Goal: Task Accomplishment & Management: Complete application form

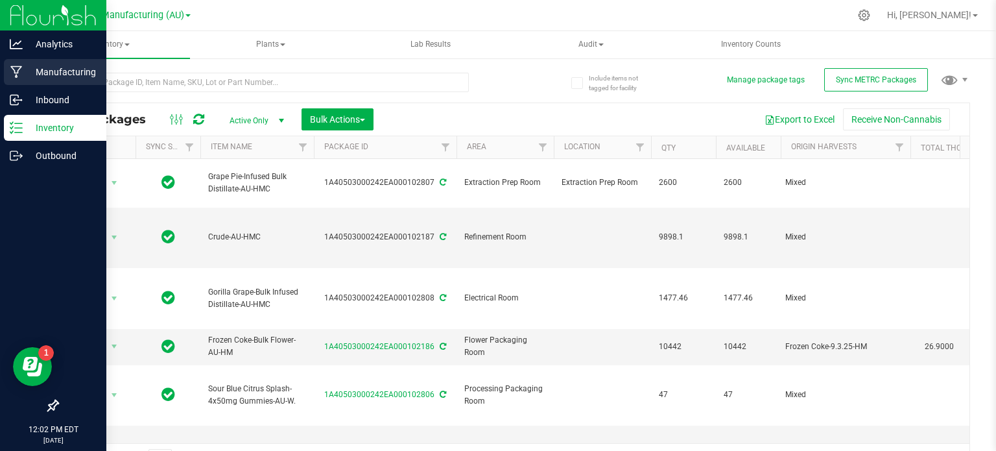
click at [31, 62] on div "Manufacturing" at bounding box center [55, 72] width 102 height 26
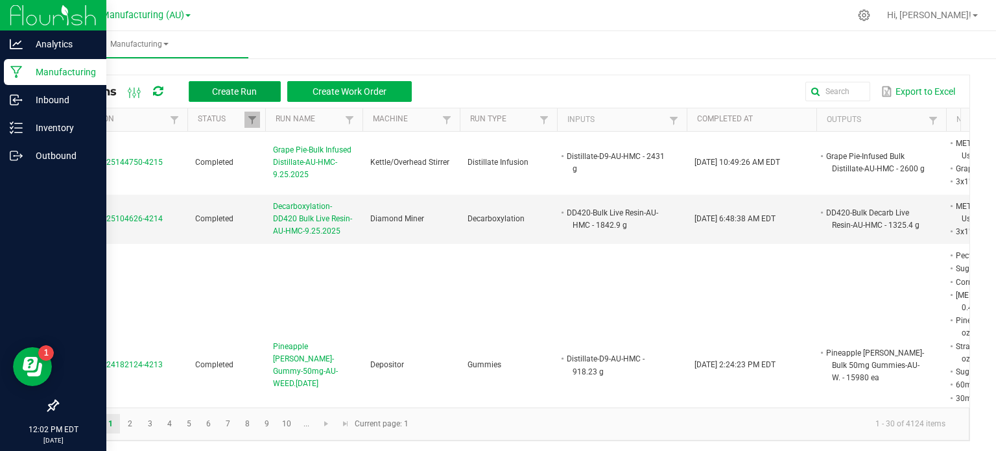
click at [241, 95] on span "Create Run" at bounding box center [234, 91] width 45 height 10
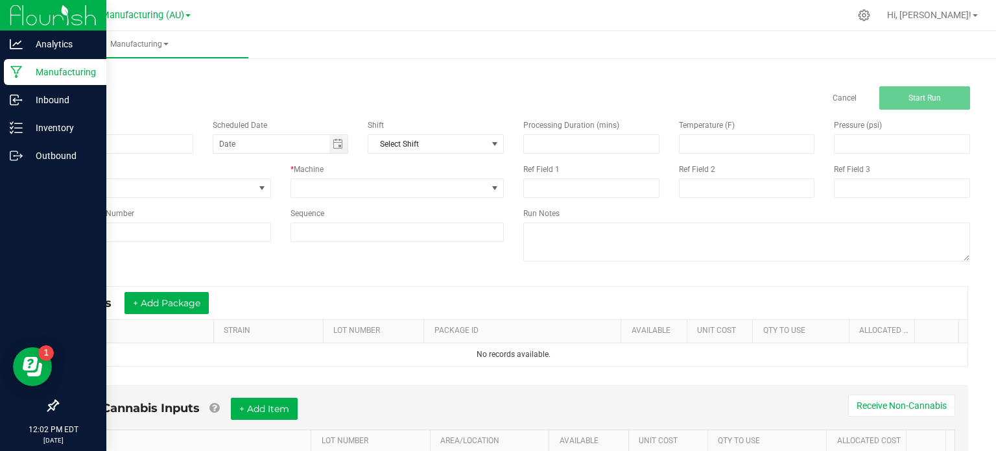
click at [48, 65] on p "Manufacturing" at bounding box center [62, 72] width 78 height 16
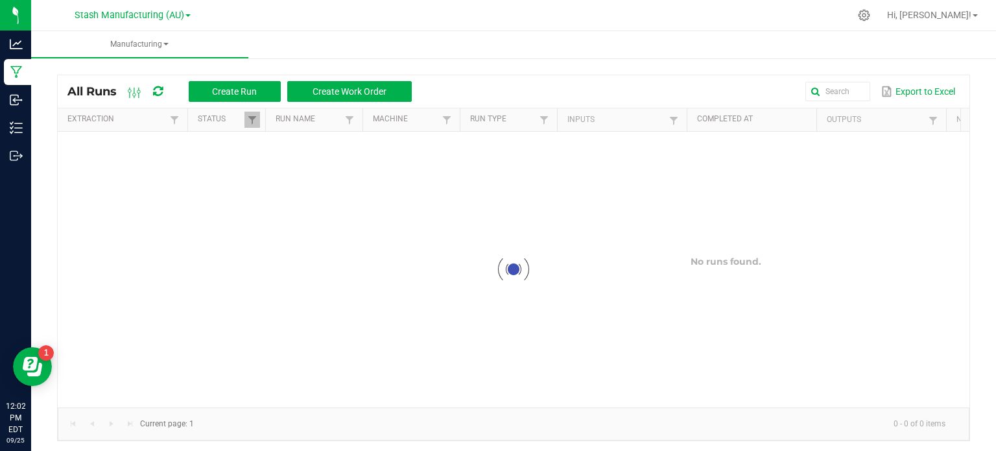
click at [294, 65] on div "All Runs Create Run Create Work Order Export to Excel Extraction Status Run Nam…" at bounding box center [513, 254] width 965 height 399
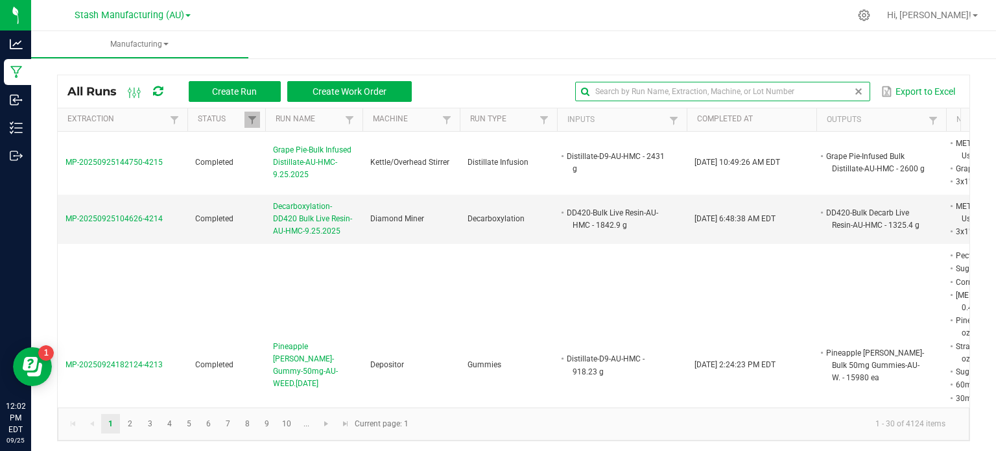
click at [830, 97] on input "text" at bounding box center [722, 91] width 295 height 19
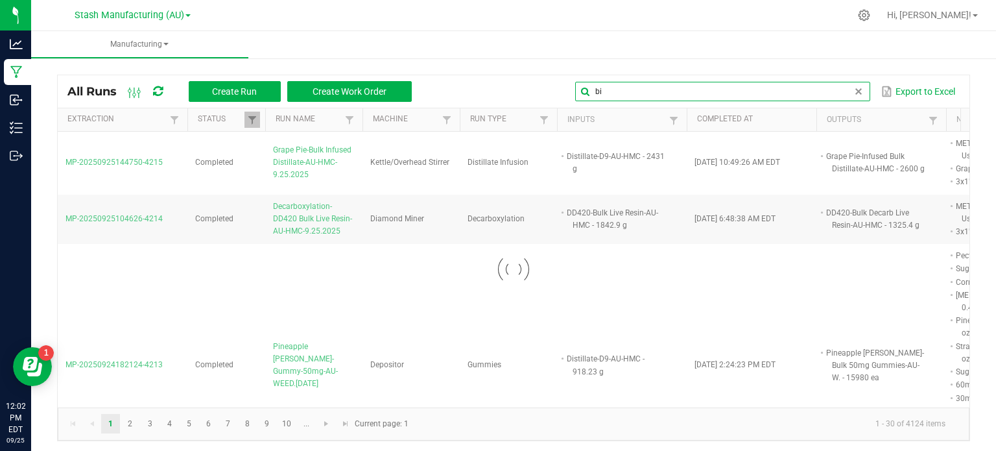
type input "b"
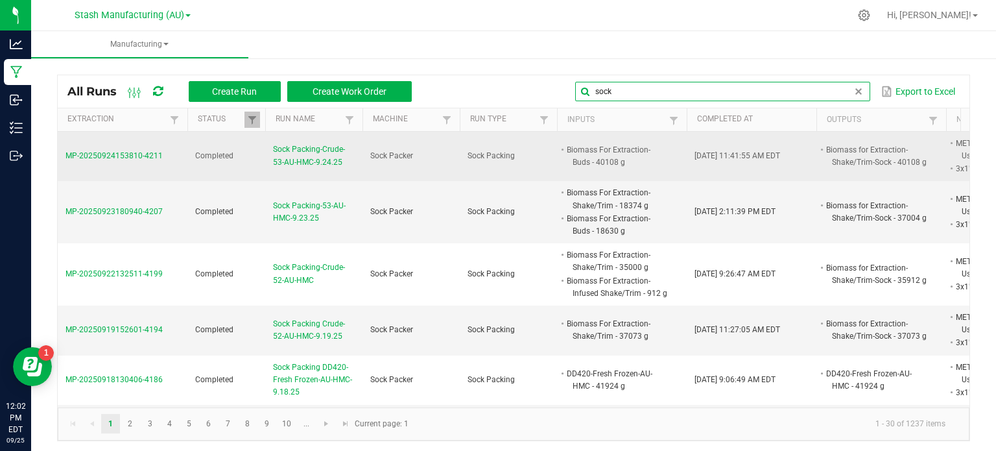
type input "sock"
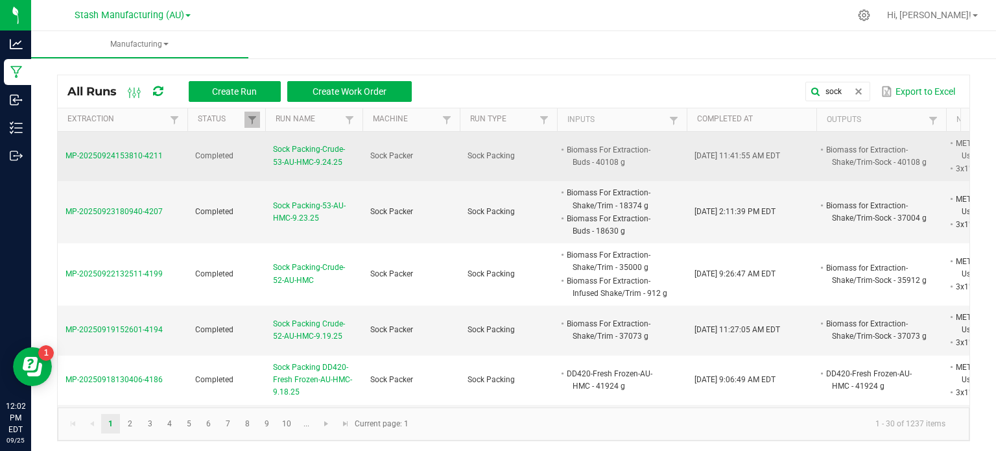
click at [322, 158] on span "Sock Packing-Crude-53-AU-HMC-9.24.25" at bounding box center [314, 155] width 82 height 25
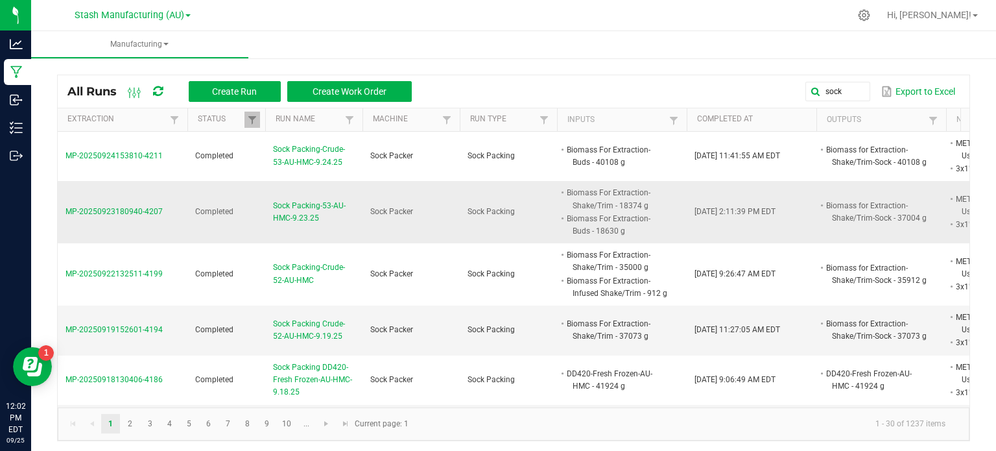
click at [311, 209] on span "Sock Packing-53-AU-HMC-9.23.25" at bounding box center [314, 212] width 82 height 25
click at [438, 83] on div "sock Export to Excel" at bounding box center [690, 91] width 538 height 22
click at [226, 98] on button "Create Run" at bounding box center [235, 91] width 92 height 21
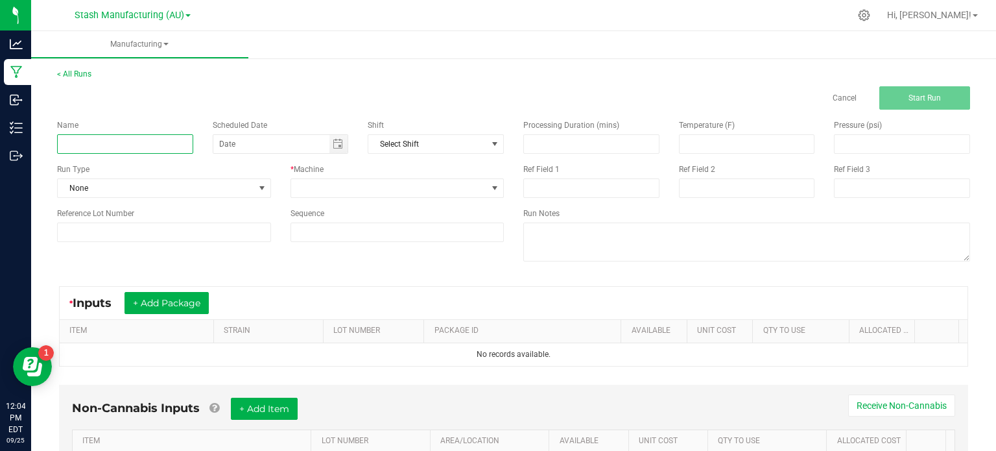
click at [147, 153] on input at bounding box center [125, 143] width 136 height 19
click at [333, 148] on span "Toggle calendar" at bounding box center [338, 144] width 10 height 10
type input "Sock Packing-Crude 54-AU-HMC-9.25.2025"
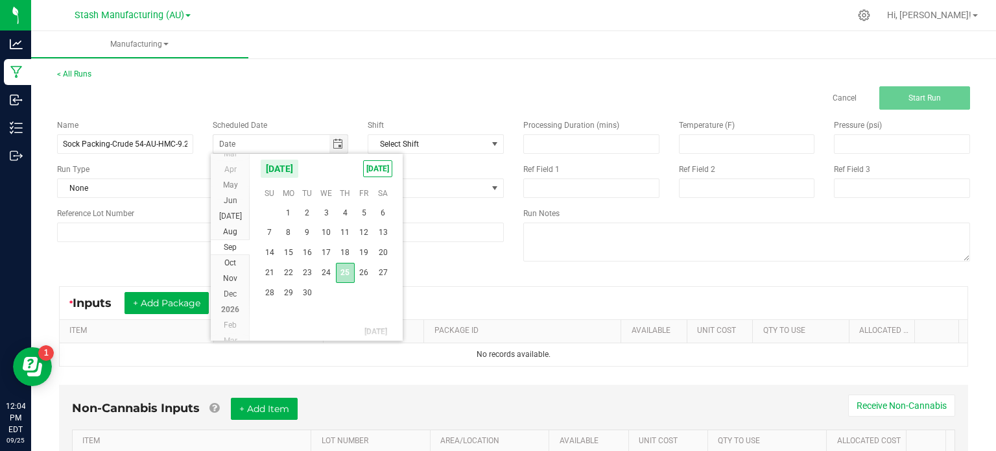
click at [345, 272] on span "25" at bounding box center [345, 273] width 19 height 20
type input "[DATE]"
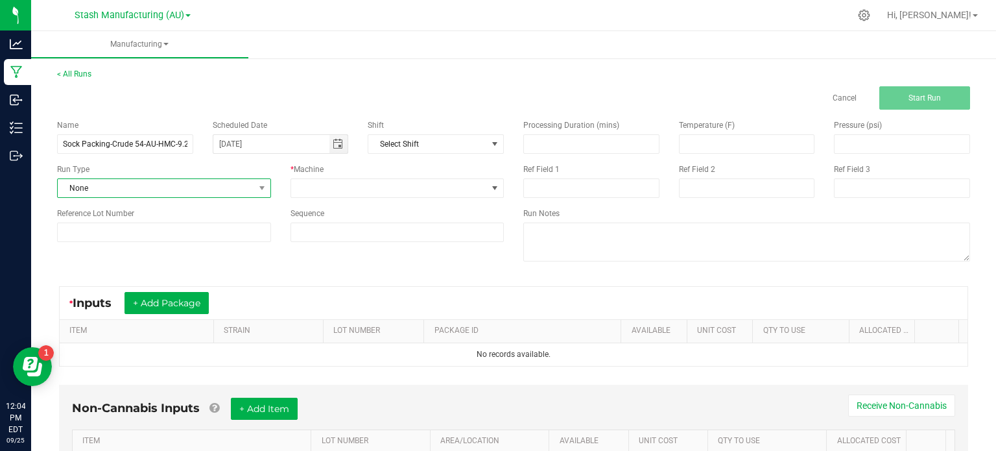
click at [213, 190] on span "None" at bounding box center [156, 188] width 196 height 18
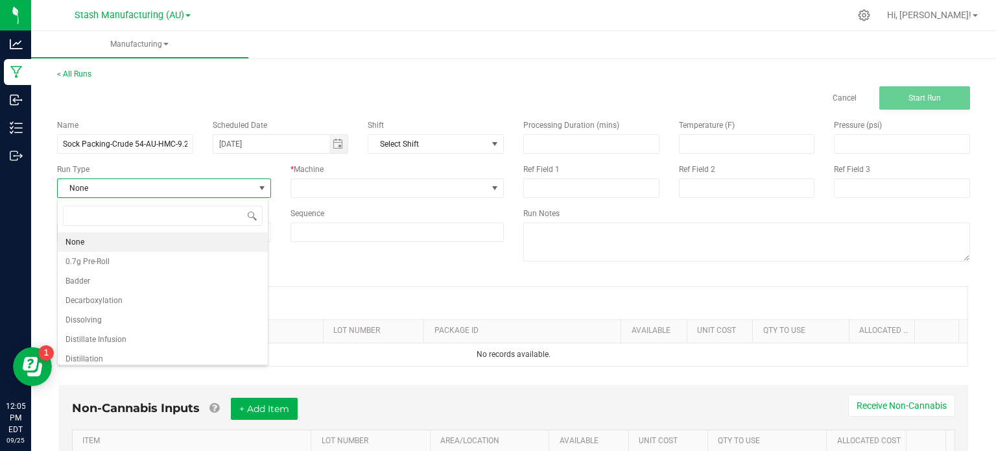
scroll to position [220, 0]
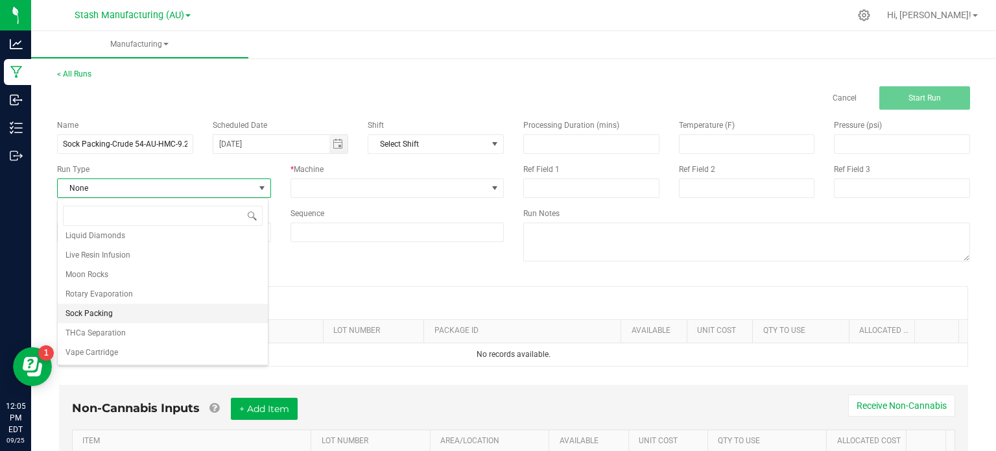
click at [189, 311] on li "Sock Packing" at bounding box center [163, 312] width 210 height 19
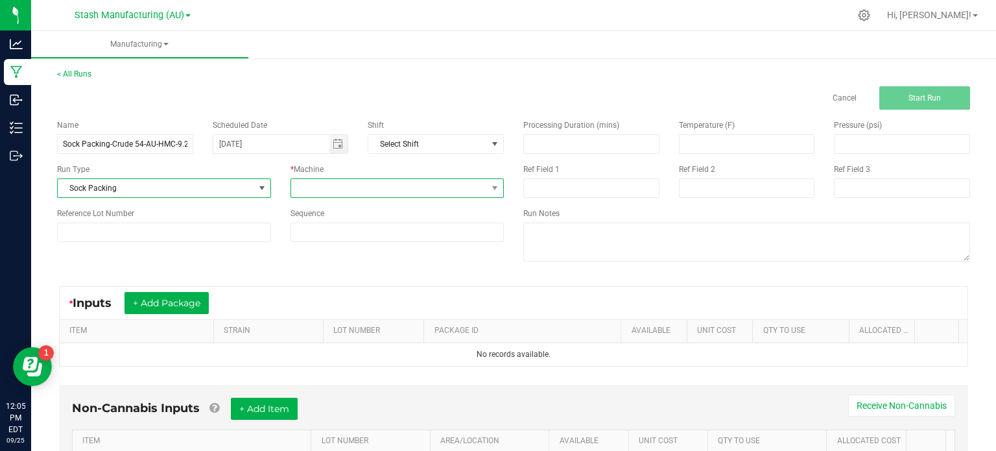
click at [339, 193] on span at bounding box center [389, 188] width 196 height 18
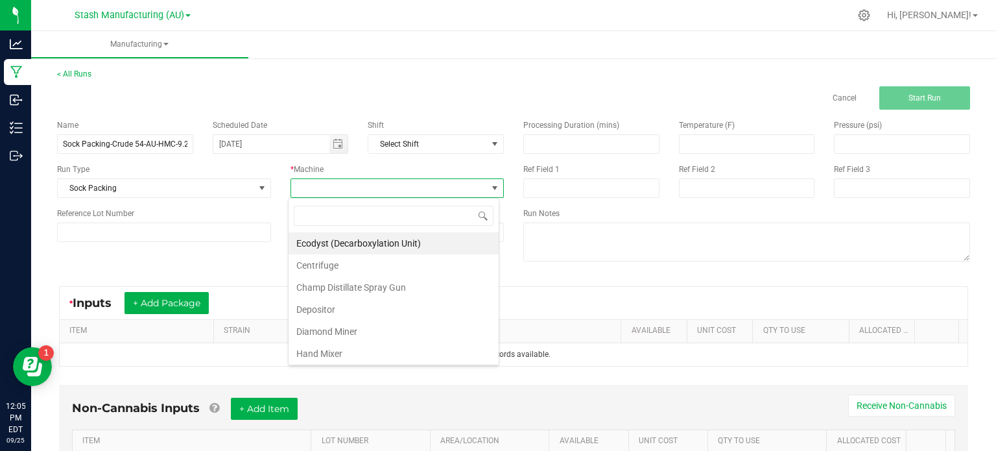
scroll to position [241, 0]
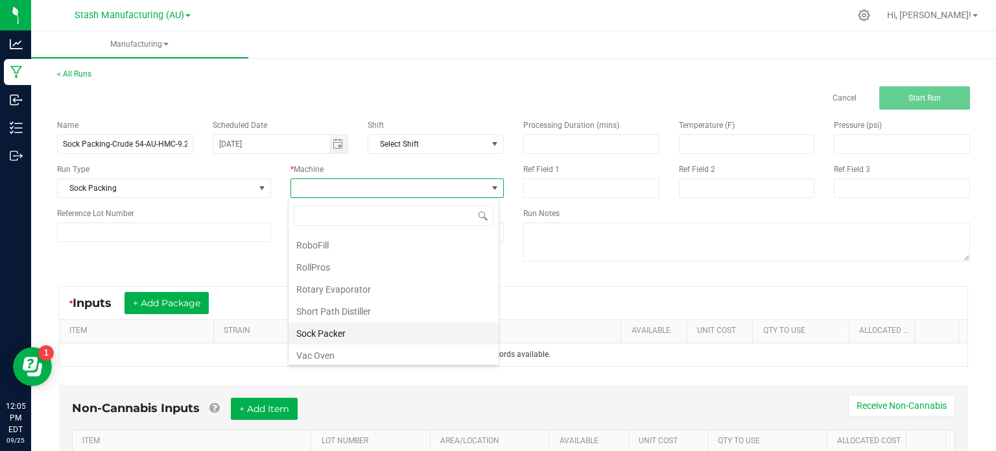
click at [407, 336] on li "Sock Packer" at bounding box center [393, 333] width 210 height 22
click at [174, 261] on div "Name Sock Packing-Crude 54-AU-HMC-9.25.2025 Scheduled Date [DATE] Shift Select …" at bounding box center [513, 192] width 932 height 165
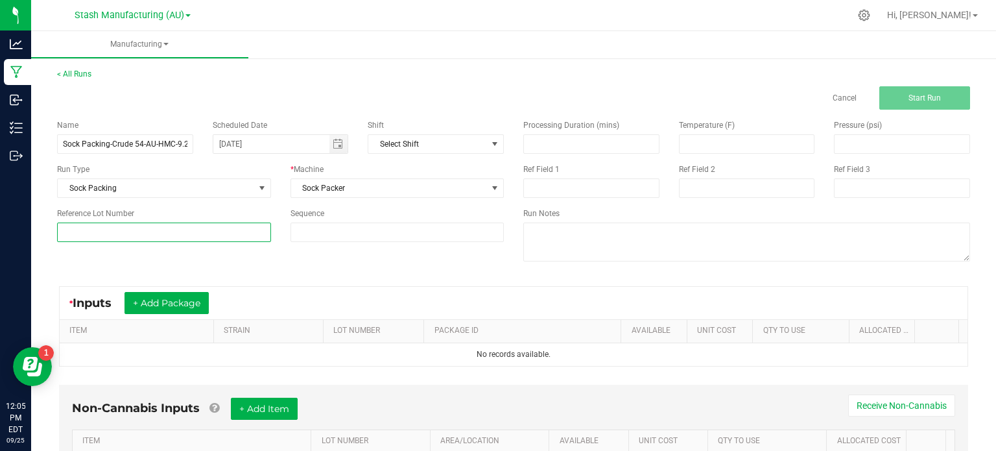
click at [157, 229] on input at bounding box center [164, 231] width 214 height 19
click at [181, 235] on input at bounding box center [164, 231] width 214 height 19
type input "54"
click at [312, 295] on div "* Inputs + Add Package" at bounding box center [514, 303] width 908 height 32
click at [187, 309] on button "+ Add Package" at bounding box center [166, 303] width 84 height 22
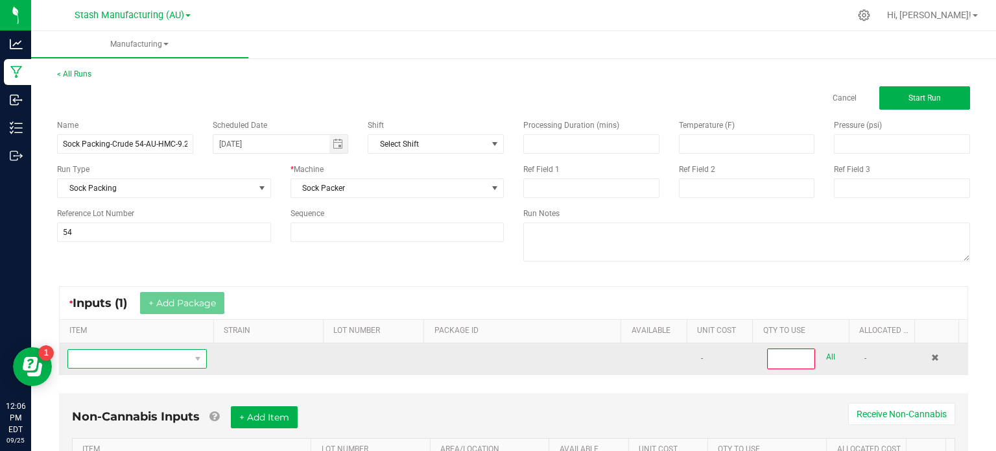
click at [174, 354] on span "NO DATA FOUND" at bounding box center [129, 358] width 122 height 18
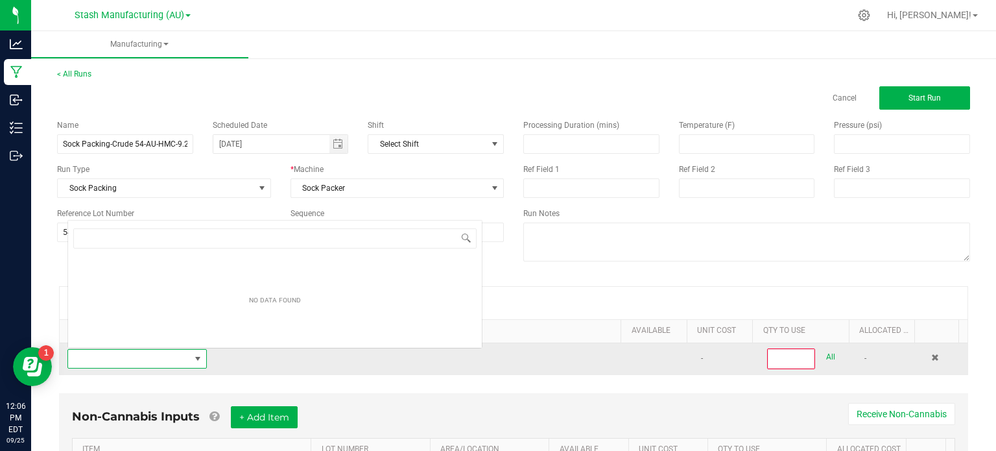
scroll to position [19, 134]
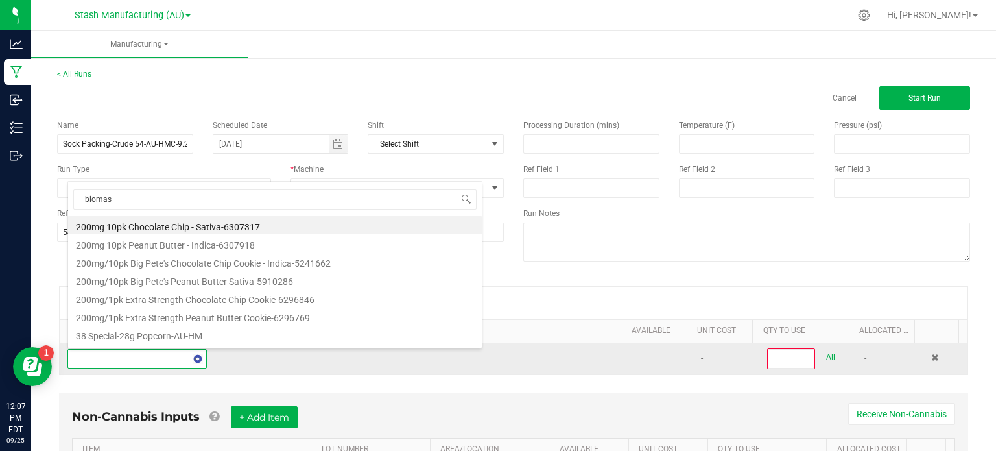
type input "biomass"
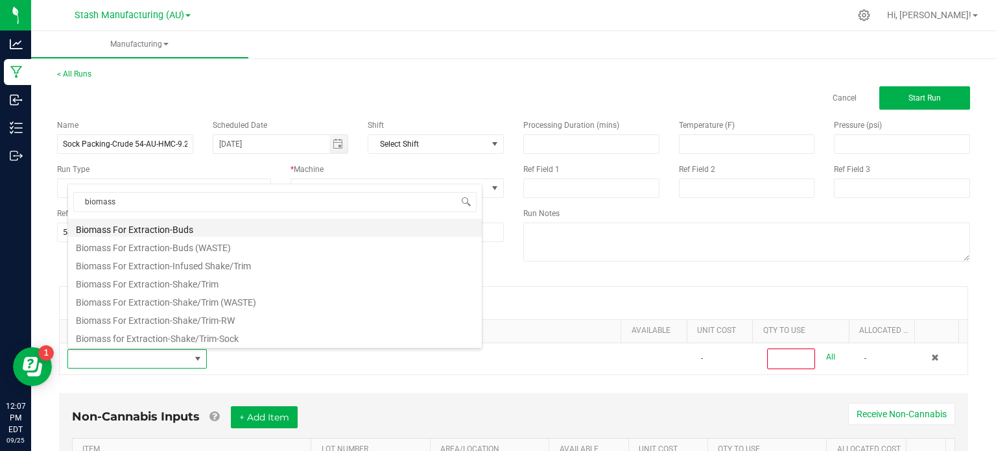
click at [254, 228] on li "Biomass For Extraction-Buds" at bounding box center [275, 227] width 414 height 18
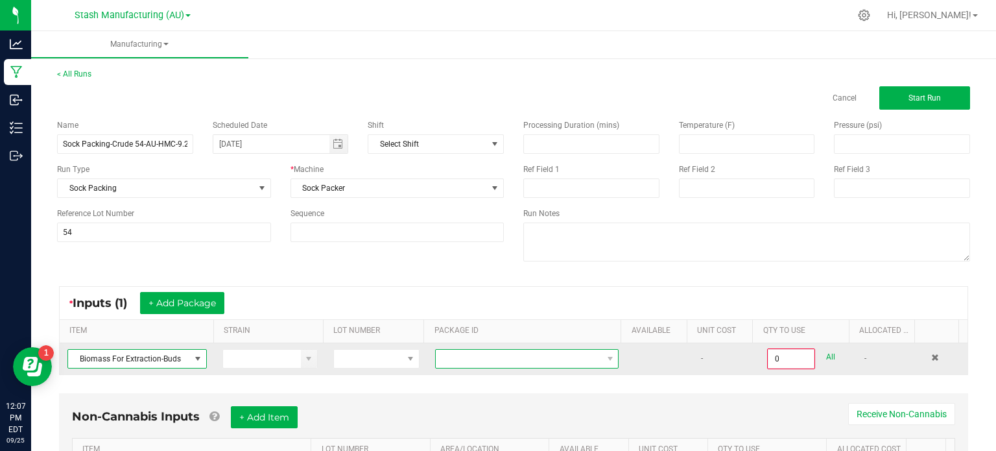
click at [503, 358] on span at bounding box center [519, 358] width 166 height 18
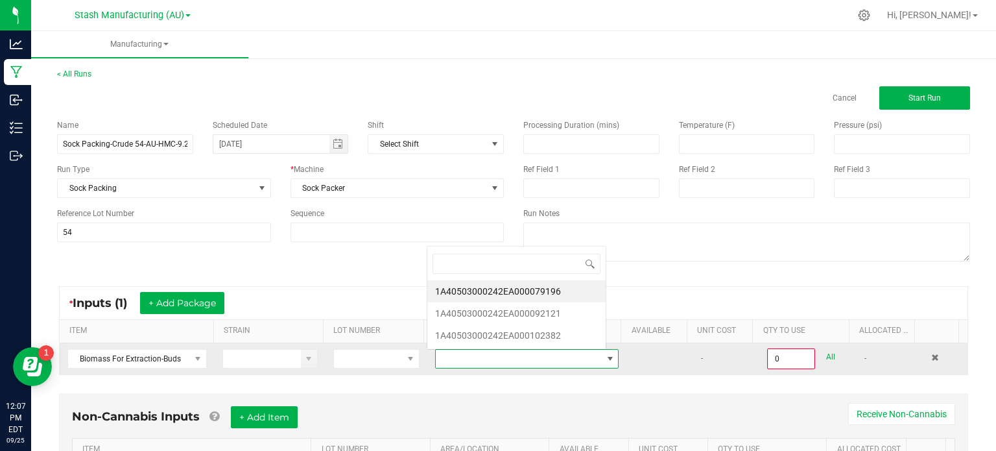
scroll to position [19, 176]
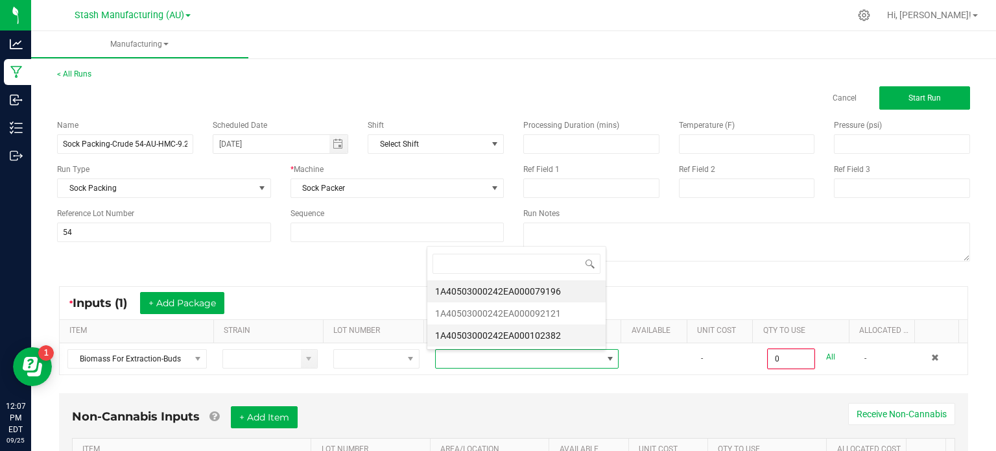
click at [559, 337] on li "1A40503000242EA000102382" at bounding box center [516, 335] width 178 height 22
type input "0.0000 g"
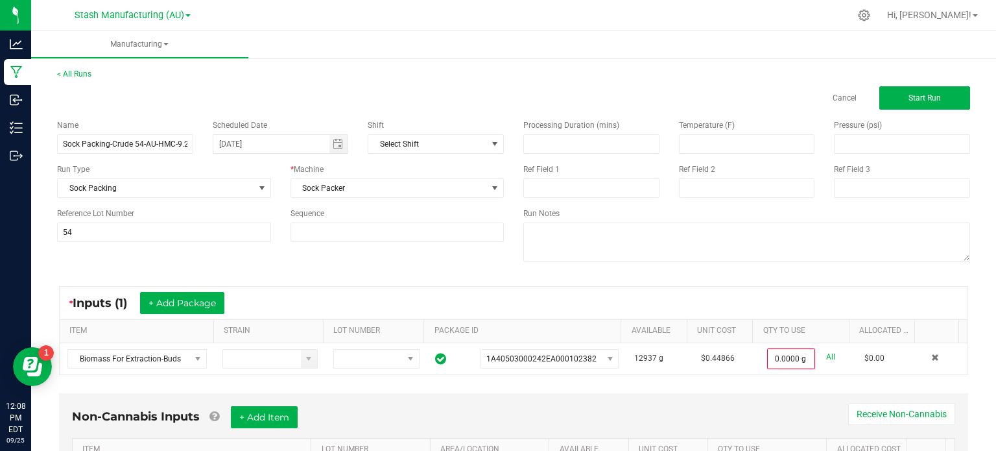
click at [550, 381] on div "* Inputs (1) + Add Package ITEM STRAIN LOT NUMBER PACKAGE ID AVAILABLE Unit Cos…" at bounding box center [513, 330] width 932 height 112
click at [594, 382] on div "* Inputs (1) + Add Package ITEM STRAIN LOT NUMBER PACKAGE ID AVAILABLE Unit Cos…" at bounding box center [513, 330] width 932 height 112
click at [974, 300] on div "< All Runs Cancel Start Run Name Sock Packing-Crude 54-AU-HMC-9.25.2025 Schedul…" at bounding box center [513, 295] width 965 height 480
click at [205, 294] on button "+ Add Package" at bounding box center [182, 303] width 84 height 22
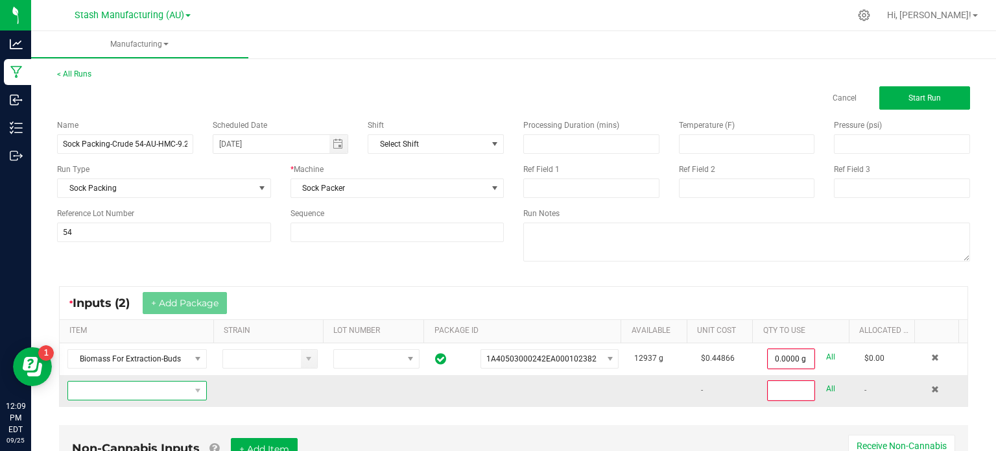
click at [170, 386] on span "NO DATA FOUND" at bounding box center [129, 390] width 122 height 18
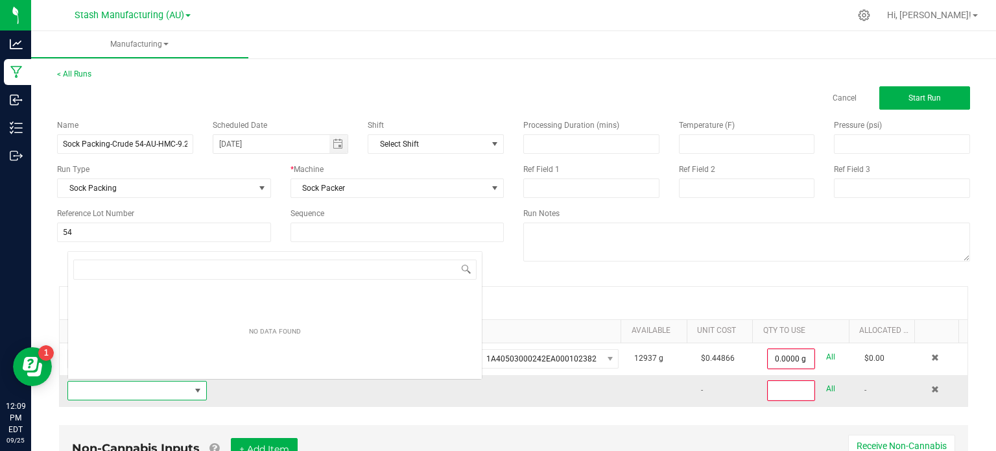
scroll to position [19, 134]
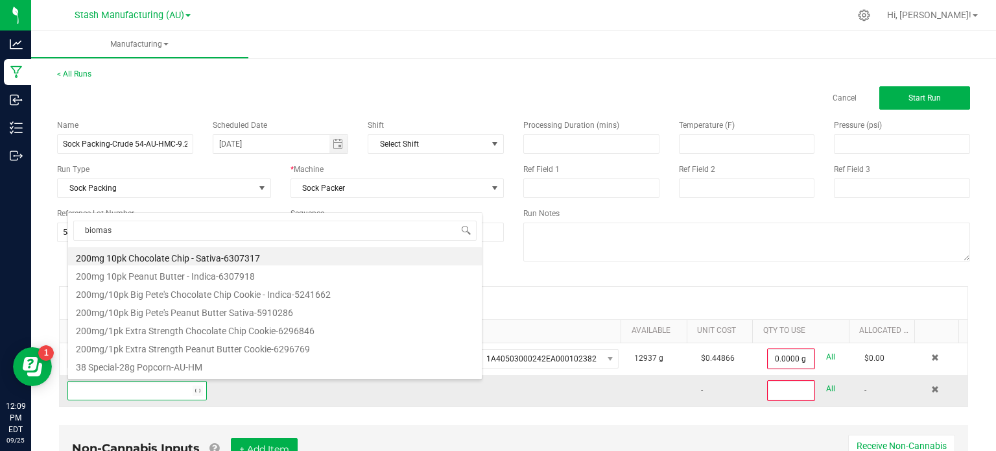
type input "biomass"
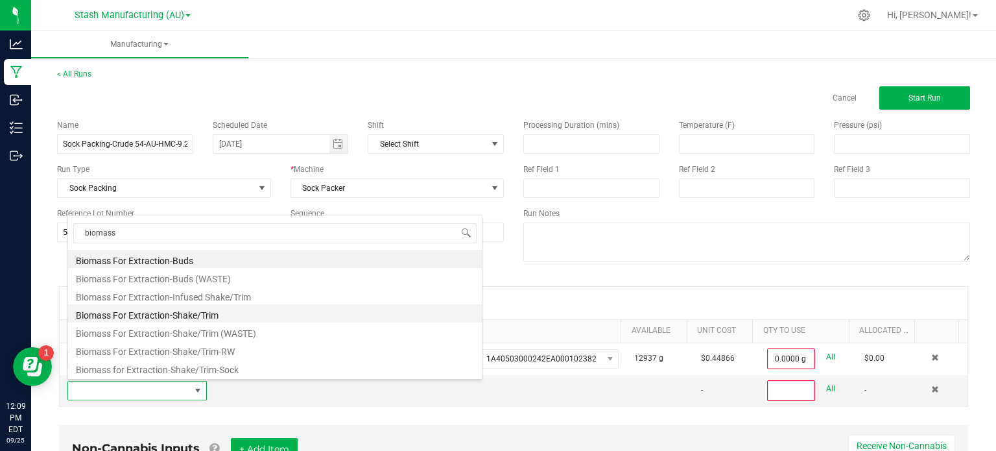
click at [213, 305] on li "Biomass For Extraction-Shake/Trim" at bounding box center [275, 313] width 414 height 18
type input "0"
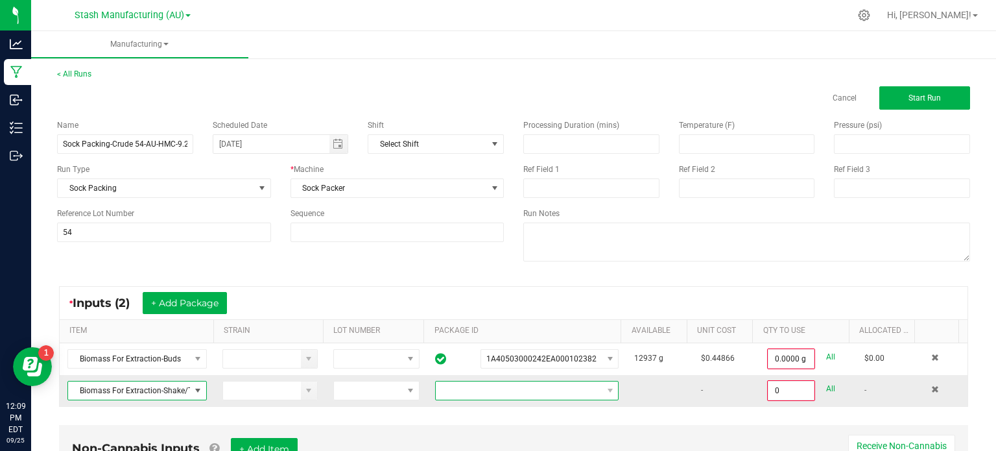
click at [545, 390] on span at bounding box center [519, 390] width 166 height 18
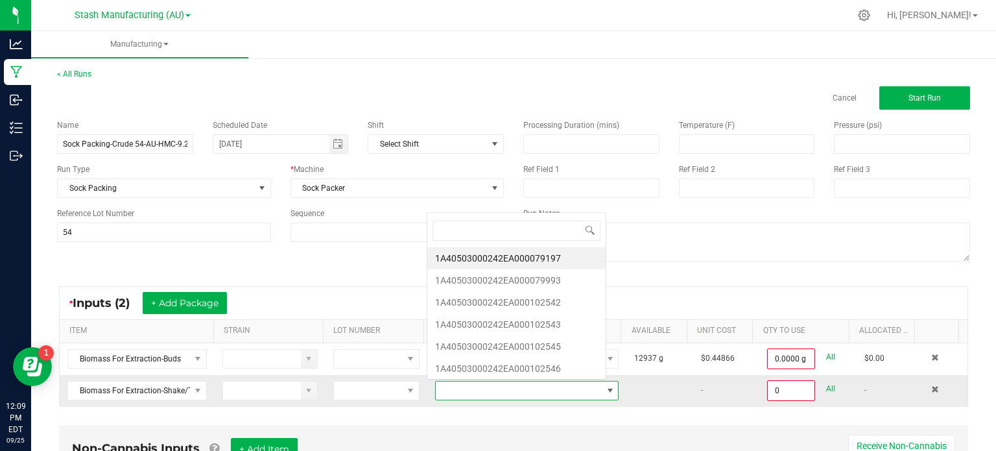
scroll to position [19, 176]
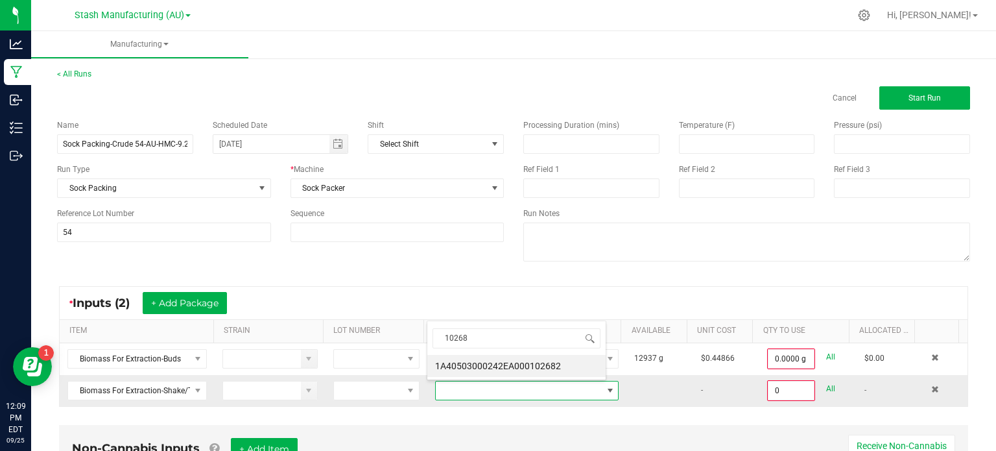
type input "102682"
click at [521, 359] on li "1A40503000242EA000102682" at bounding box center [516, 366] width 178 height 22
type input "0.0000 g"
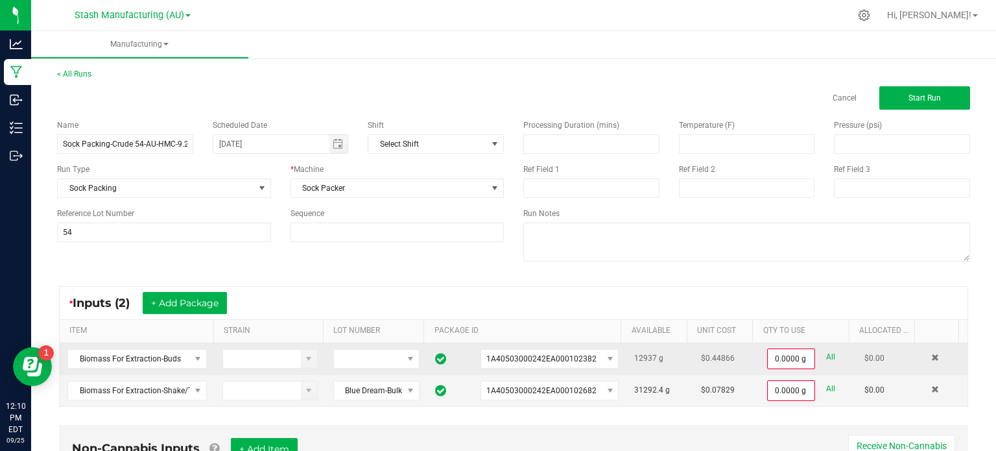
click at [826, 355] on link "All" at bounding box center [830, 357] width 9 height 18
type input "12937.0000 g"
click at [808, 407] on div "* Inputs (2) + Add Package ITEM STRAIN LOT NUMBER PACKAGE ID AVAILABLE Unit Cos…" at bounding box center [513, 345] width 932 height 143
click at [786, 383] on input "0" at bounding box center [790, 389] width 45 height 18
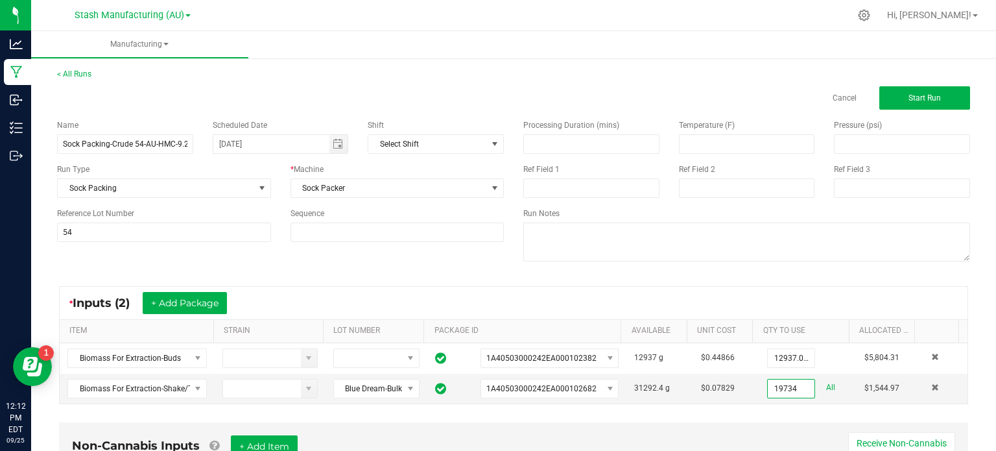
type input "19734.0000 g"
click at [964, 290] on div "* Inputs (2) + Add Package ITEM STRAIN LOT NUMBER PACKAGE ID AVAILABLE Unit Cos…" at bounding box center [513, 344] width 932 height 141
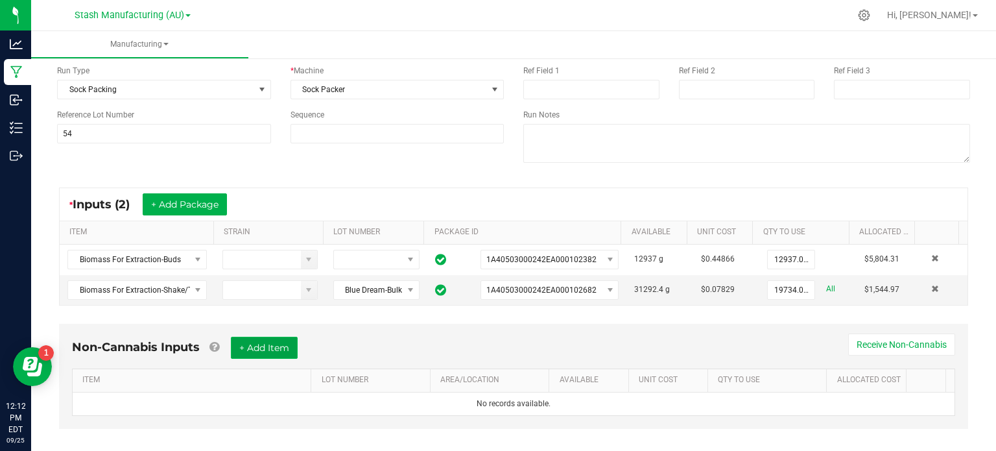
click at [237, 348] on button "+ Add Item" at bounding box center [264, 347] width 67 height 22
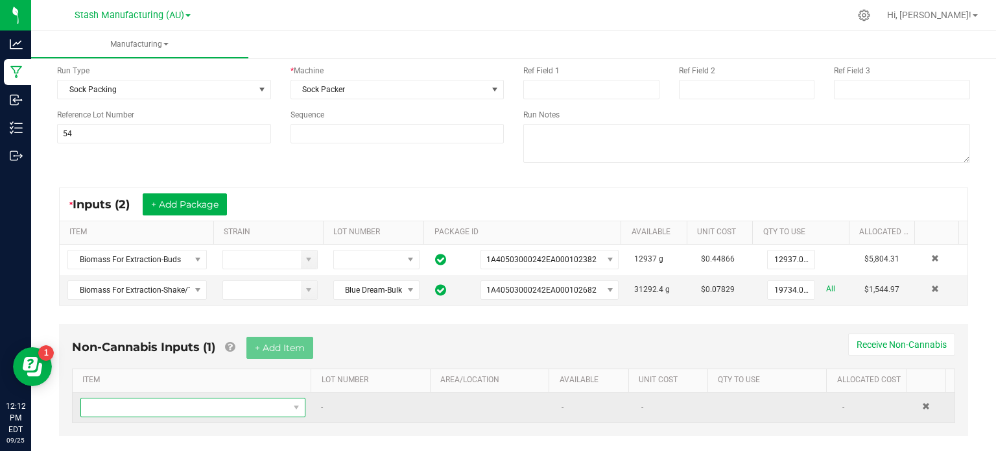
click at [216, 405] on span "NO DATA FOUND" at bounding box center [184, 407] width 207 height 18
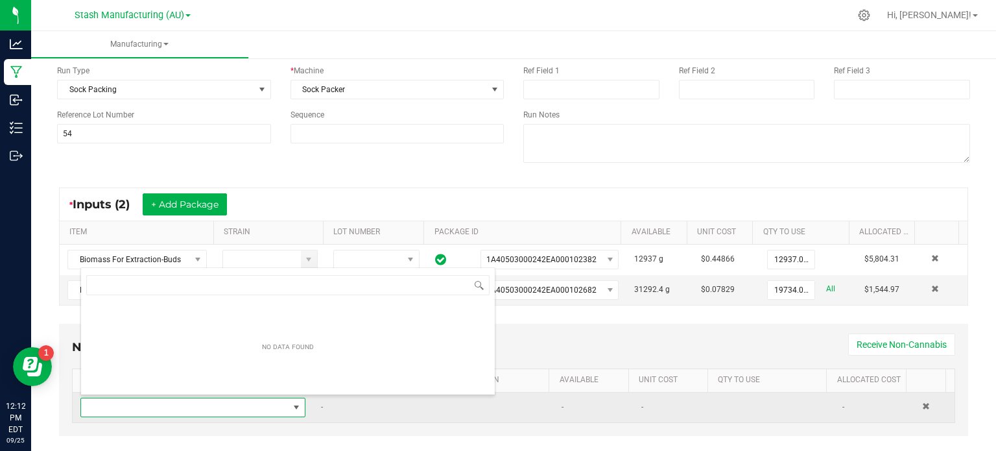
scroll to position [19, 217]
type input "1"
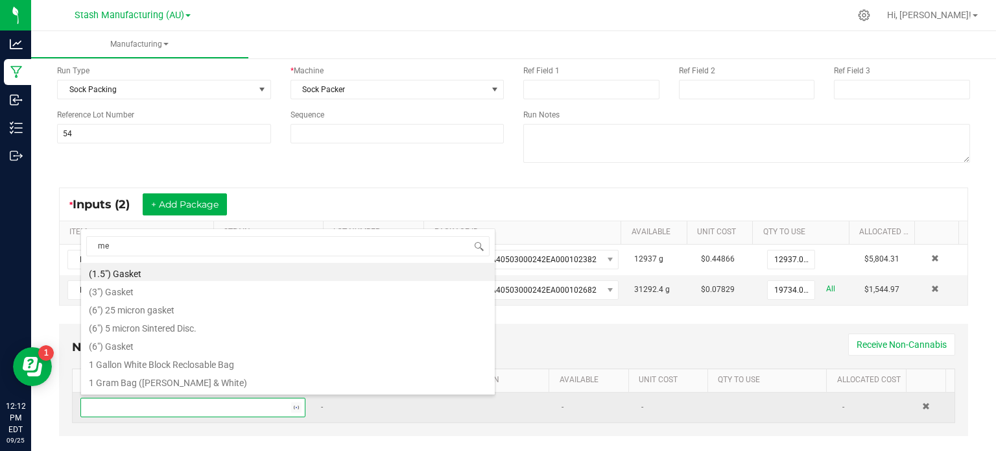
type input "met"
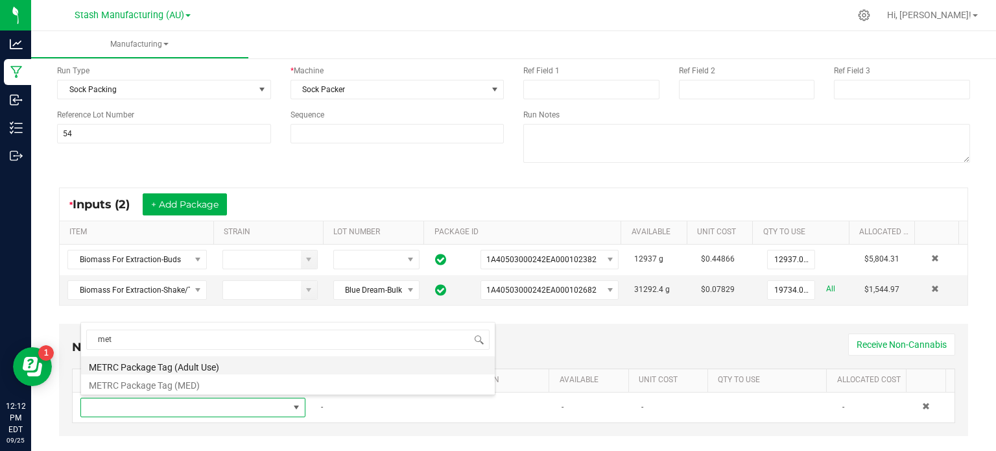
click at [211, 365] on li "METRC Package Tag (Adult Use)" at bounding box center [288, 365] width 414 height 18
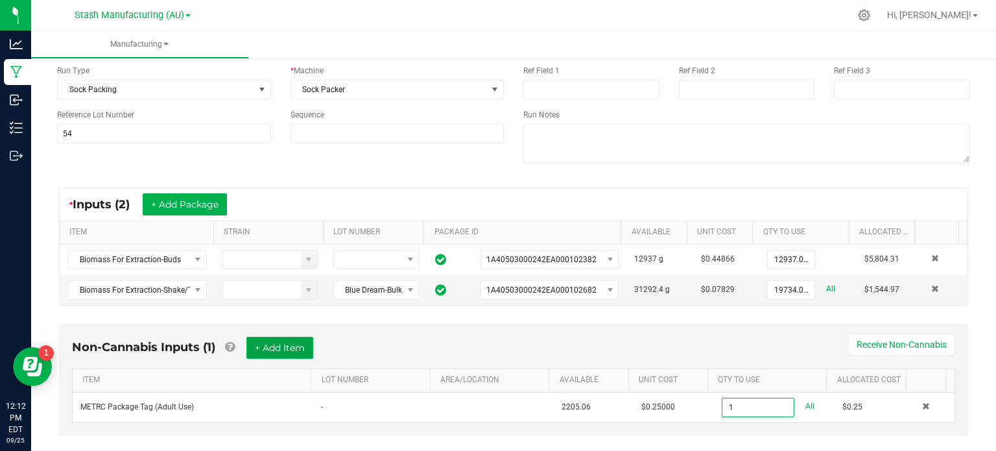
type input "1 ea"
click at [262, 344] on button "+ Add Item" at bounding box center [279, 347] width 67 height 22
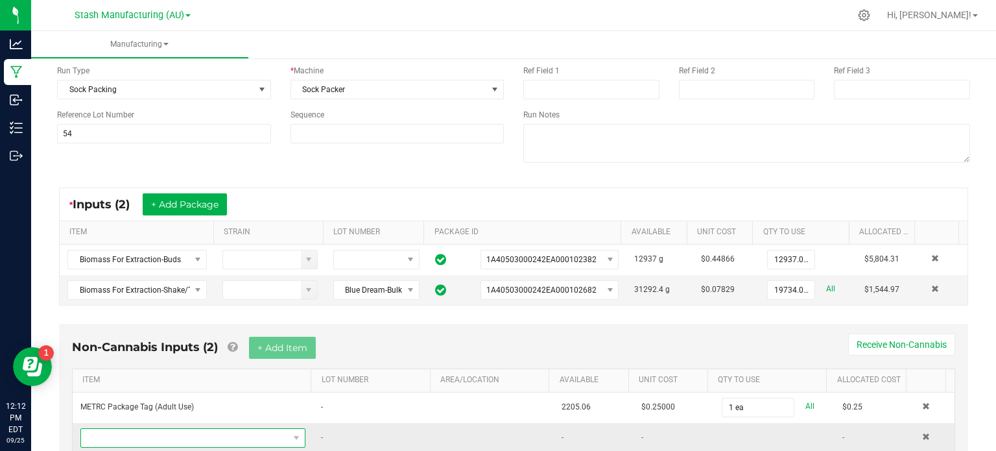
click at [216, 438] on span "NO DATA FOUND" at bounding box center [184, 438] width 207 height 18
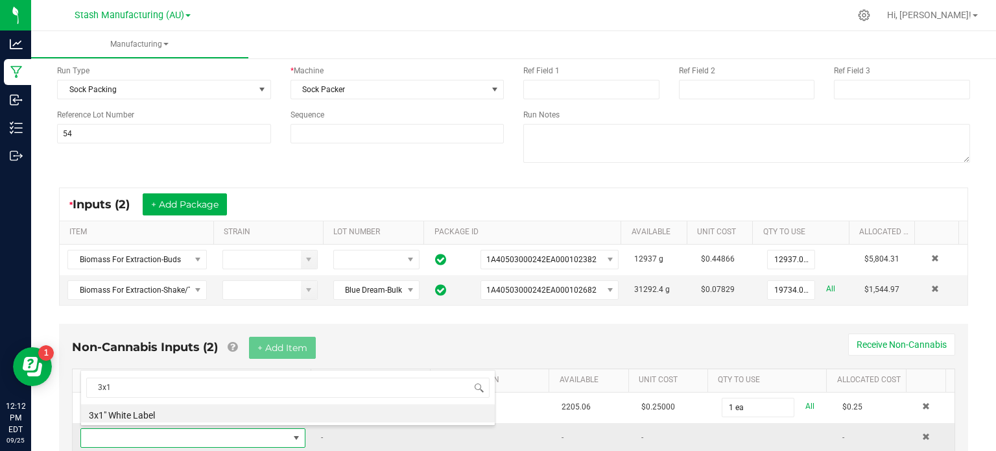
type input "3x1"
click at [216, 438] on span at bounding box center [184, 438] width 207 height 18
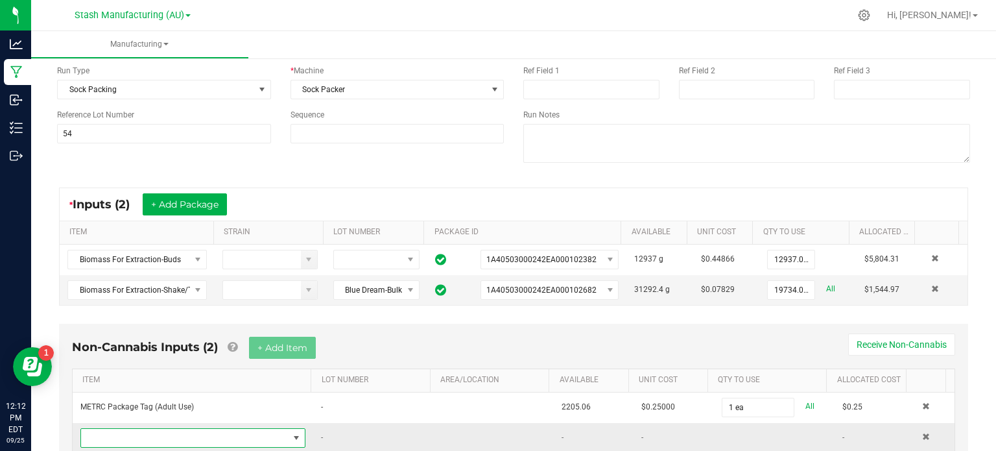
click at [215, 443] on span "NO DATA FOUND" at bounding box center [192, 437] width 225 height 19
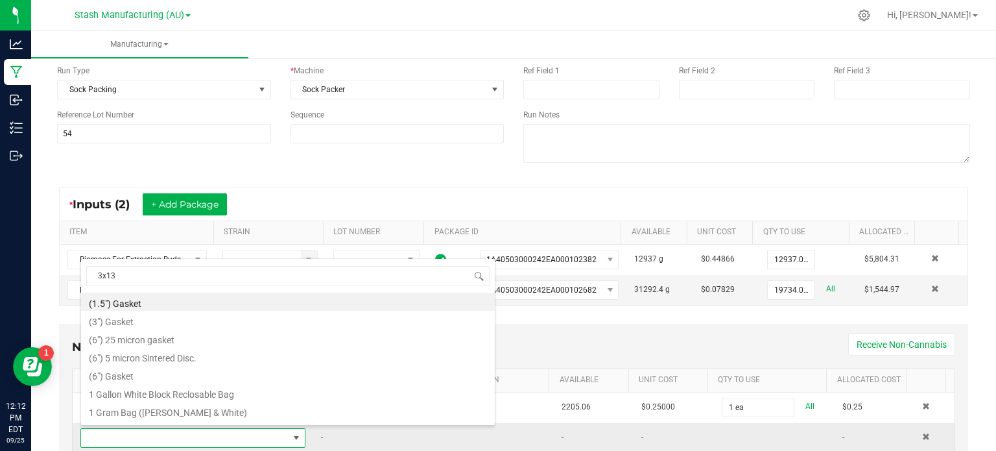
type input "3x1"
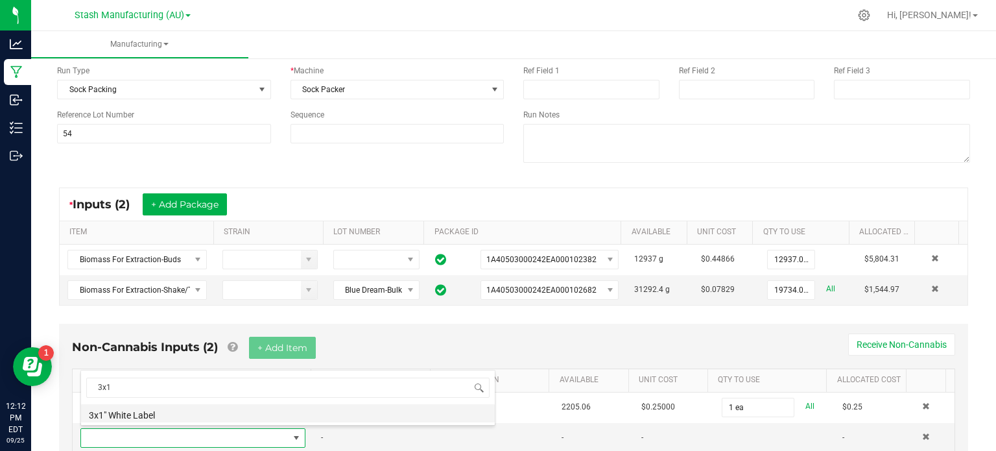
click at [264, 414] on li "3x1" White Label" at bounding box center [288, 413] width 414 height 18
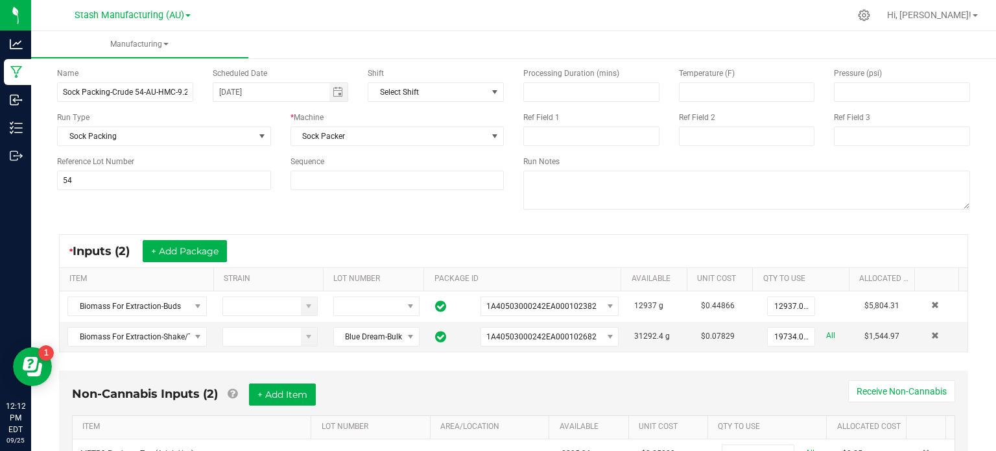
scroll to position [0, 0]
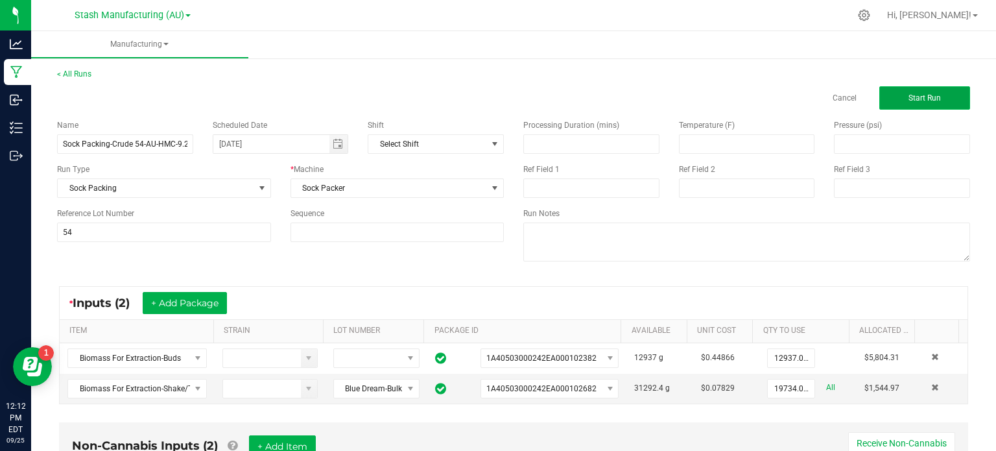
type input "15 ea"
click at [910, 95] on span "Start Run" at bounding box center [924, 97] width 32 height 9
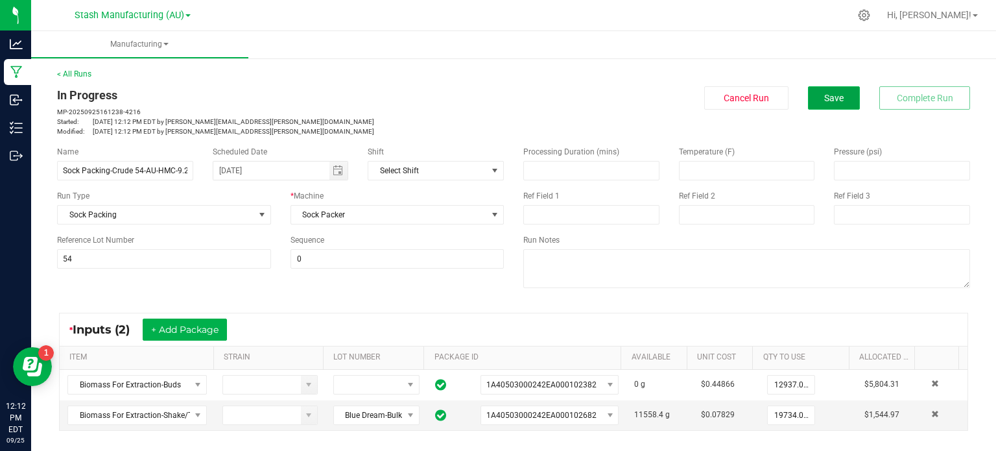
click at [844, 100] on button "Save" at bounding box center [834, 97] width 52 height 23
click at [810, 104] on button "Save" at bounding box center [834, 97] width 52 height 23
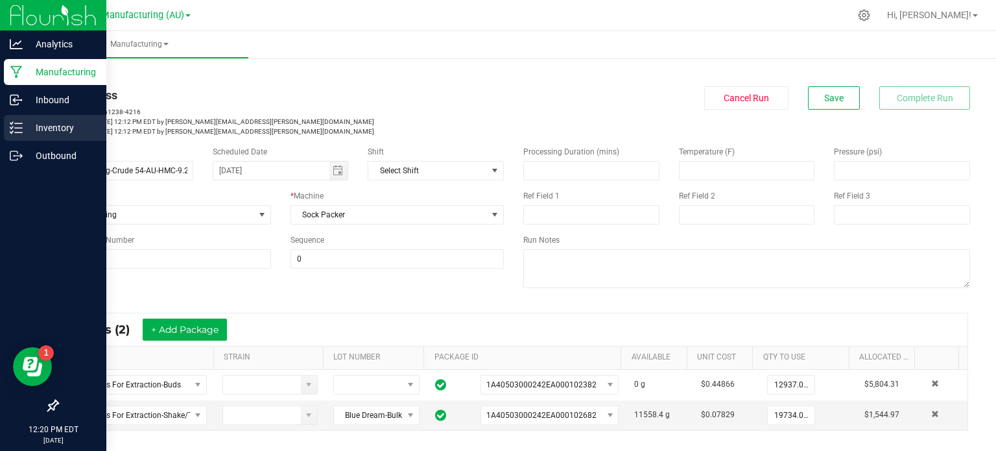
click at [36, 126] on p "Inventory" at bounding box center [62, 128] width 78 height 16
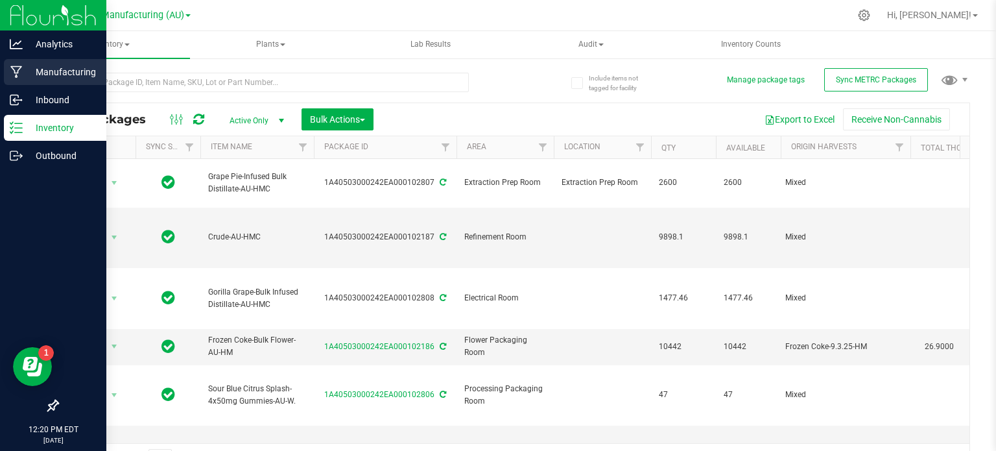
click at [69, 78] on p "Manufacturing" at bounding box center [62, 72] width 78 height 16
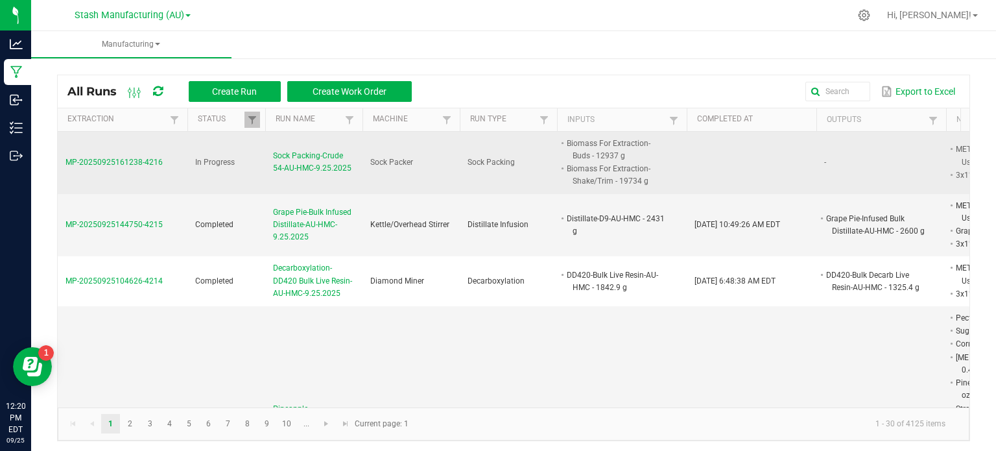
click at [294, 173] on span "Sock Packing-Crude 54-AU-HMC-9.25.2025" at bounding box center [314, 162] width 82 height 25
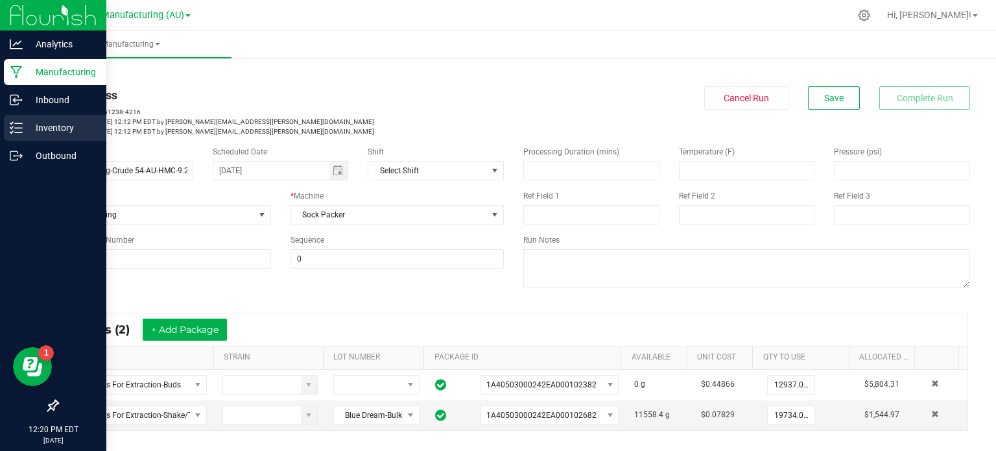
click at [49, 124] on p "Inventory" at bounding box center [62, 128] width 78 height 16
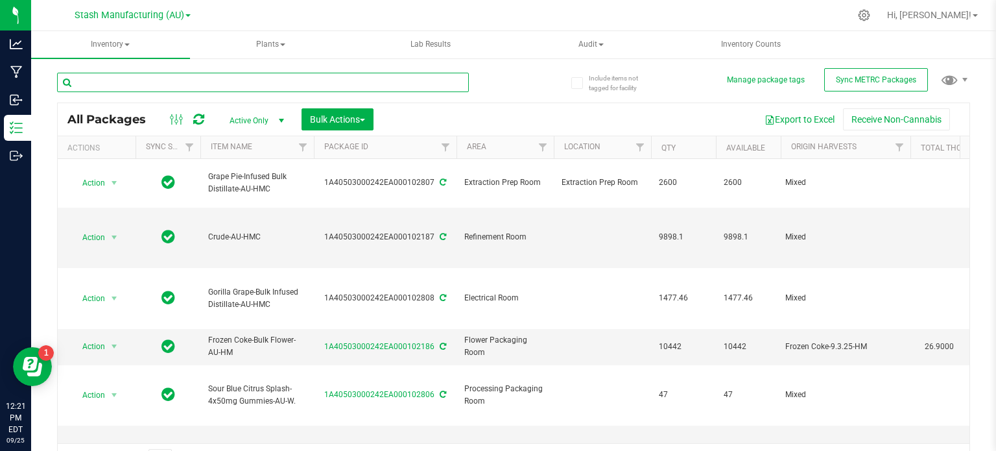
drag, startPoint x: 49, startPoint y: 124, endPoint x: 148, endPoint y: 88, distance: 105.6
click at [148, 88] on input "text" at bounding box center [263, 82] width 412 height 19
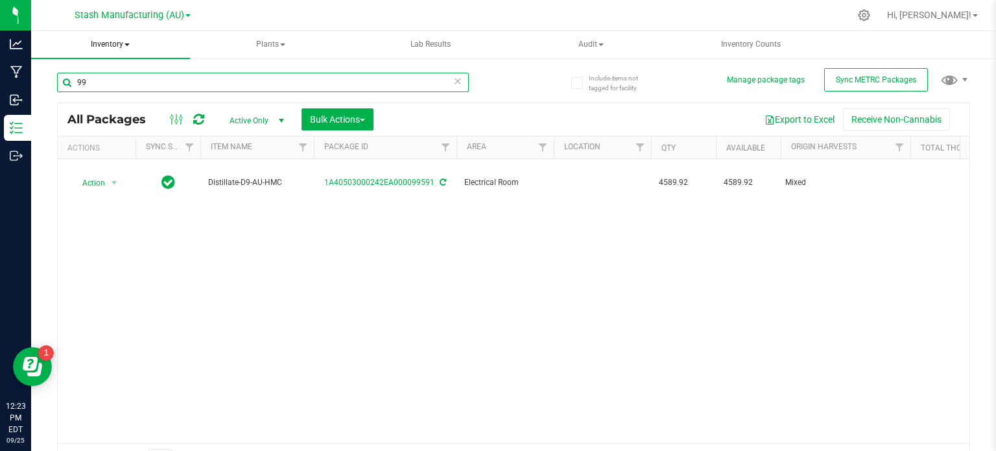
type input "9"
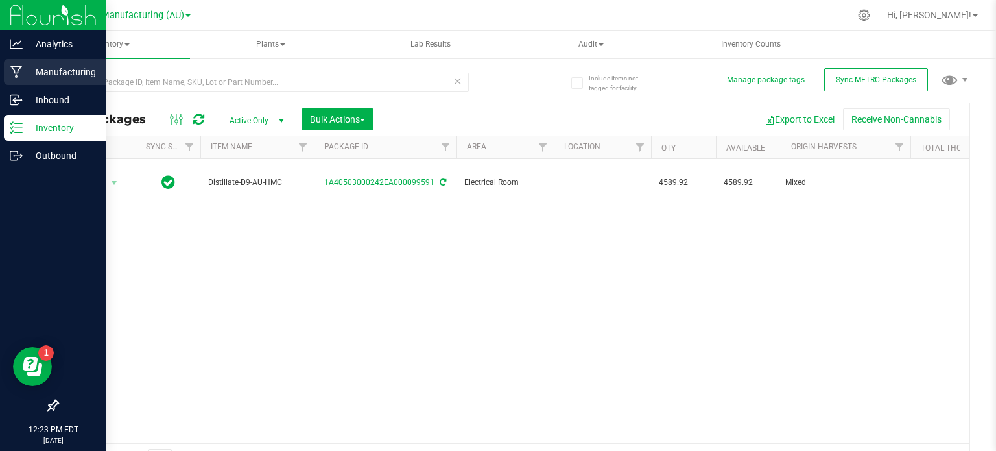
click at [14, 70] on icon at bounding box center [16, 72] width 12 height 12
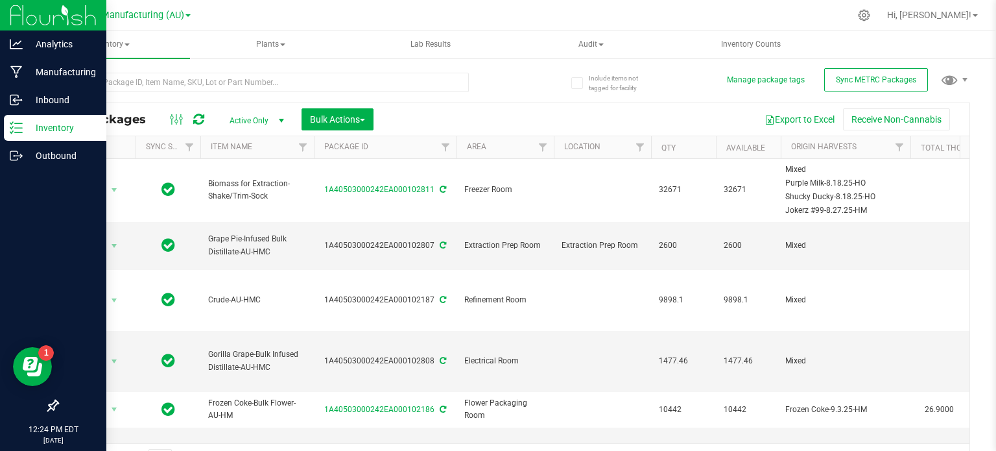
click at [526, 116] on div "Export to Excel Receive Non-Cannabis" at bounding box center [671, 119] width 576 height 22
click at [21, 76] on icon at bounding box center [16, 71] width 12 height 13
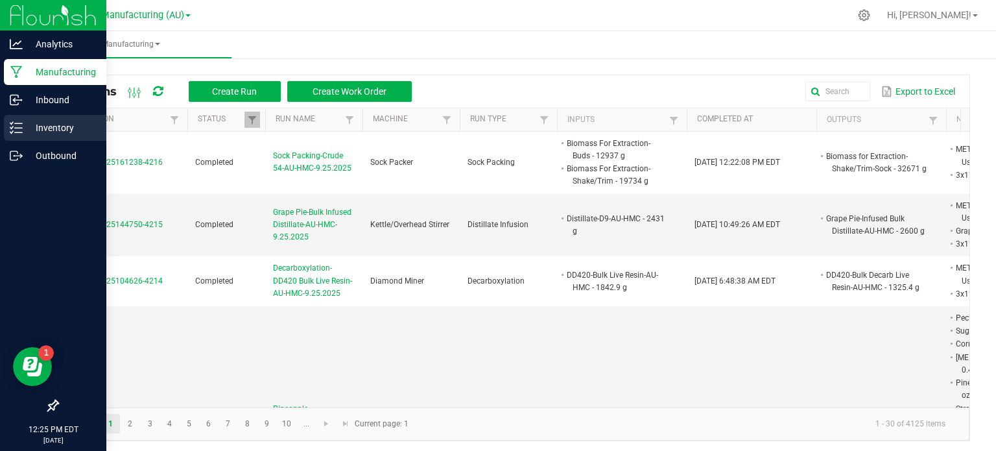
click at [41, 134] on p "Inventory" at bounding box center [62, 128] width 78 height 16
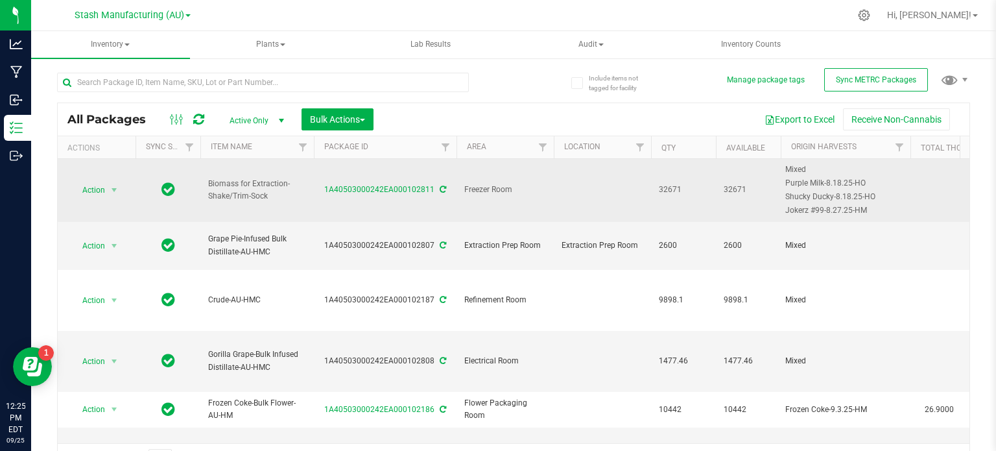
click at [404, 181] on td "1A40503000242EA000102811" at bounding box center [385, 190] width 143 height 63
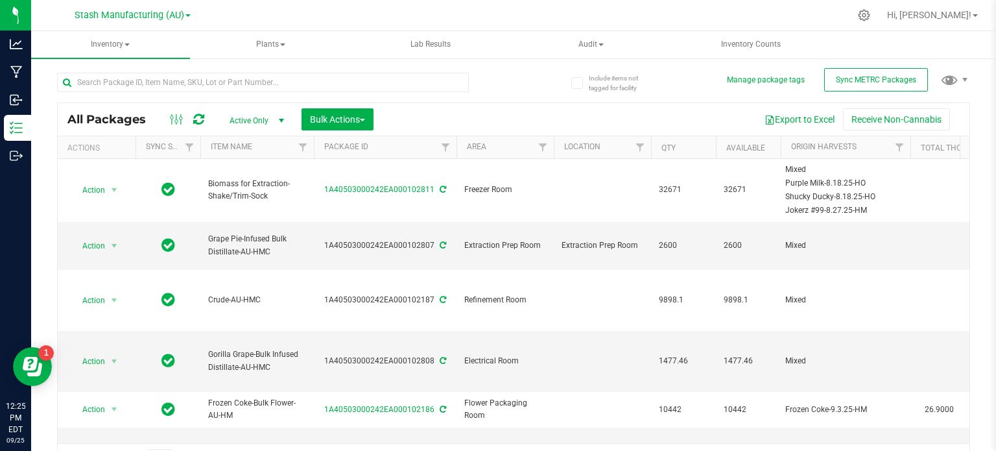
click at [537, 124] on div "Export to Excel Receive Non-Cannabis" at bounding box center [671, 119] width 576 height 22
click at [525, 117] on div "Export to Excel Receive Non-Cannabis" at bounding box center [671, 119] width 576 height 22
click at [946, 20] on span "Hi, [PERSON_NAME]!" at bounding box center [929, 15] width 84 height 10
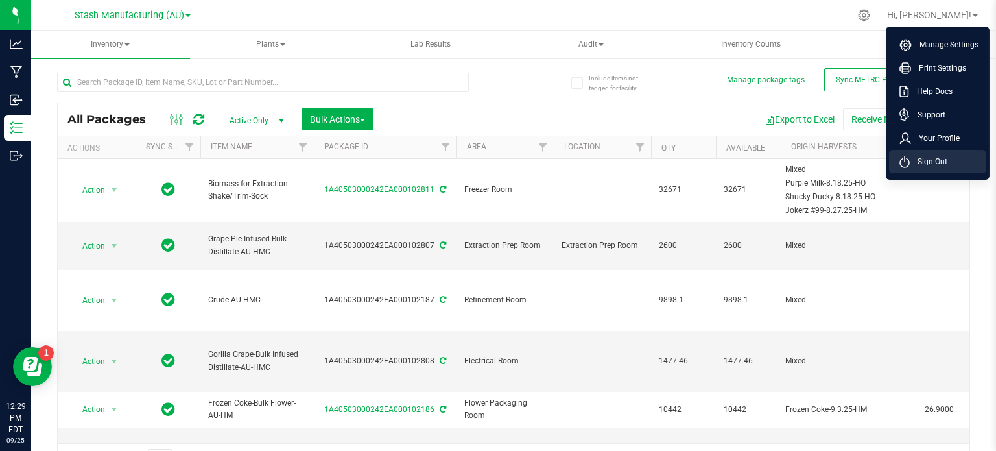
click at [931, 165] on span "Sign Out" at bounding box center [929, 161] width 38 height 13
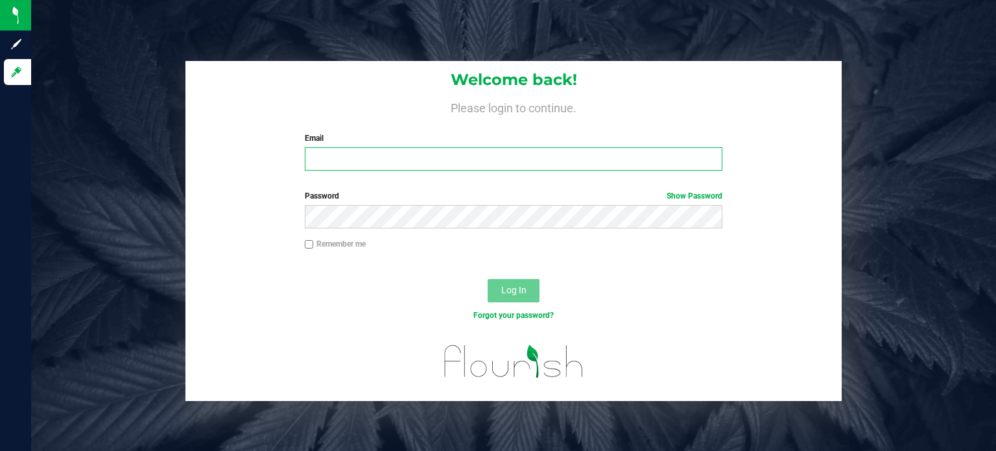
type input "[EMAIL_ADDRESS][PERSON_NAME][DOMAIN_NAME]"
